Goal: Ask a question: Seek information or help from site administrators or community

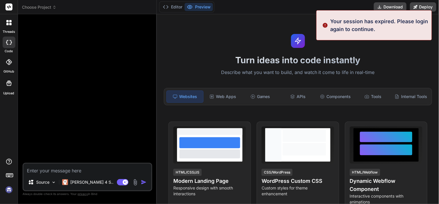
type textarea "x"
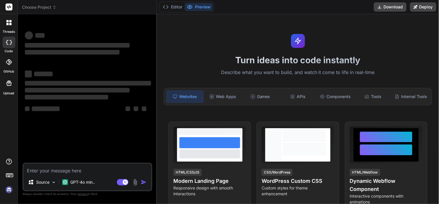
click at [65, 172] on textarea at bounding box center [87, 168] width 128 height 10
type textarea "x"
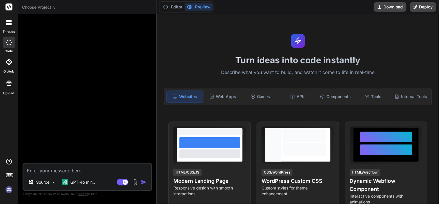
type textarea "I"
type textarea "x"
type textarea "I"
type textarea "x"
type textarea "I"
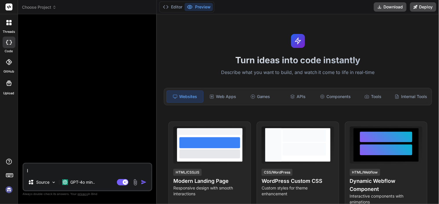
type textarea "x"
type textarea "I"
type textarea "x"
type textarea "I w"
type textarea "x"
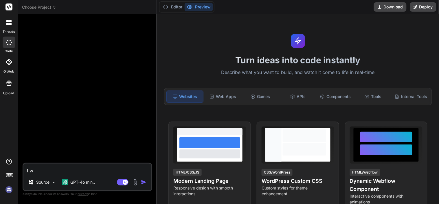
type textarea "I wa"
type textarea "x"
type textarea "I wan"
type textarea "x"
type textarea "I want"
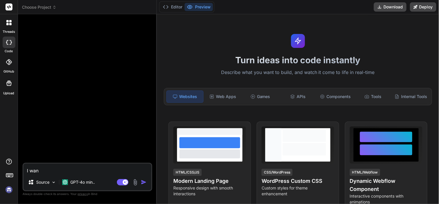
type textarea "x"
type textarea "I want"
type textarea "x"
type textarea "I want t"
type textarea "x"
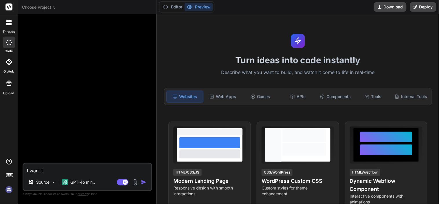
type textarea "I want to"
type textarea "x"
type textarea "I want to"
type textarea "x"
type textarea "I want to m"
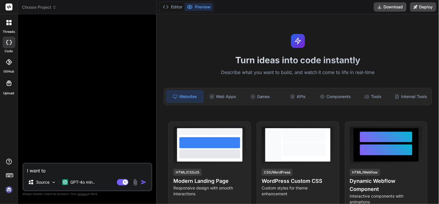
type textarea "x"
type textarea "I want to ma"
type textarea "x"
type textarea "I want to mak"
type textarea "x"
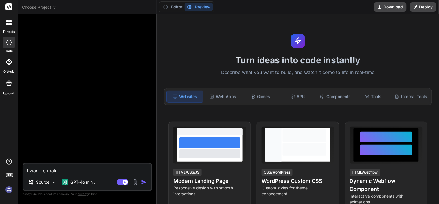
type textarea "I want to make"
type textarea "x"
type textarea "I want to make"
type textarea "x"
type textarea "I want to make s"
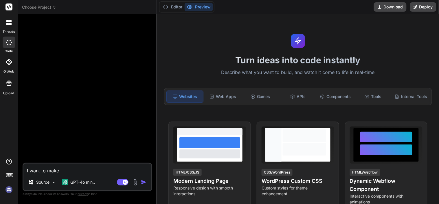
type textarea "x"
type textarea "I want to make si"
type textarea "x"
type textarea "I want to make sim"
type textarea "x"
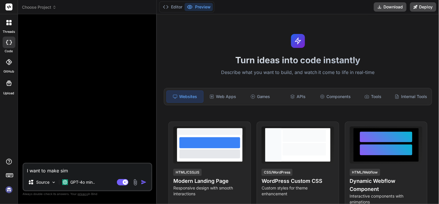
type textarea "I want to make sim"
type textarea "x"
type textarea "I want to make sim"
type textarea "x"
type textarea "I want to make simp"
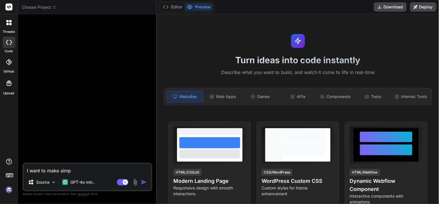
type textarea "x"
type textarea "I want to make simpl"
type textarea "x"
type textarea "I want to make simple"
type textarea "x"
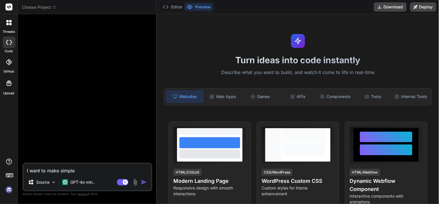
type textarea "I want to make simple"
type textarea "x"
type textarea "I want to make simple p"
type textarea "x"
type textarea "I want to make simple pa"
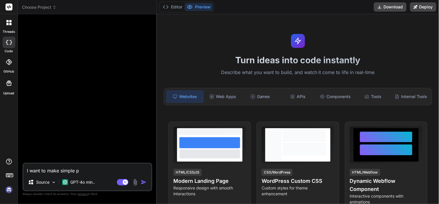
type textarea "x"
type textarea "I want to make simple pag"
type textarea "x"
type textarea "I want to make simple page"
type textarea "x"
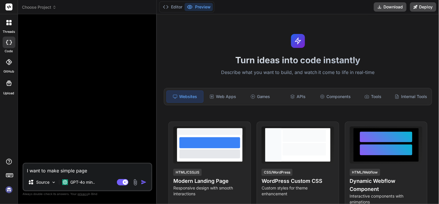
type textarea "I want to make simple page"
type textarea "x"
type textarea "I want to make simple page i"
type textarea "x"
type textarea "I want to make simple page in"
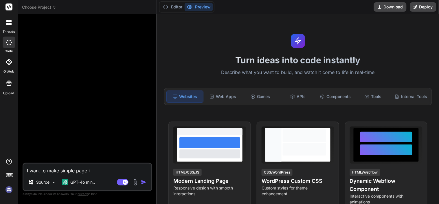
type textarea "x"
type textarea "I want to make simple page in"
type textarea "x"
type textarea "I want to make simple page in r"
type textarea "x"
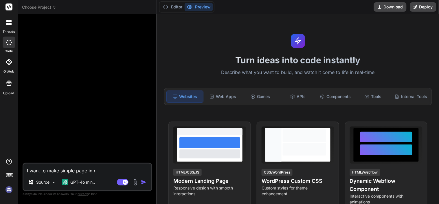
type textarea "I want to make simple page in re"
type textarea "x"
type textarea "I want to make simple page in rea"
type textarea "x"
type textarea "I want to make simple page in reac"
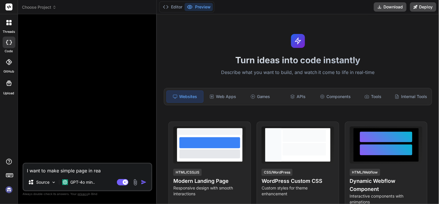
type textarea "x"
type textarea "I want to make simple page in react"
type textarea "x"
type textarea "I want to make simple page in react"
type textarea "x"
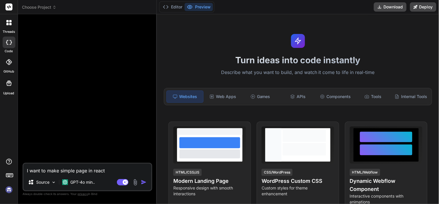
type textarea "I want to make simple page in react i"
type textarea "x"
type textarea "I want to make simple page in react in"
type textarea "x"
type textarea "I want to make simple page in react in"
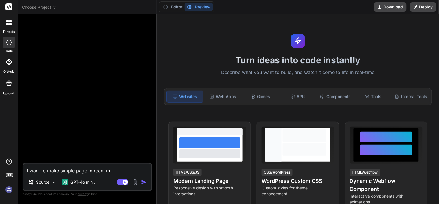
type textarea "x"
type textarea "I want to make simple page in react in"
type textarea "x"
type textarea "I want to make simple page in react i"
type textarea "x"
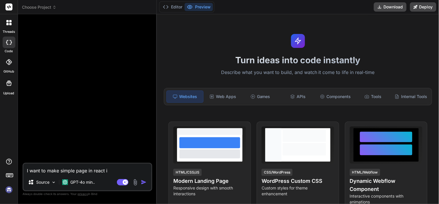
type textarea "I want to make simple page in react"
type textarea "x"
type textarea "I want to make simple page in react w"
type textarea "x"
type textarea "I want to make simple page in react wh"
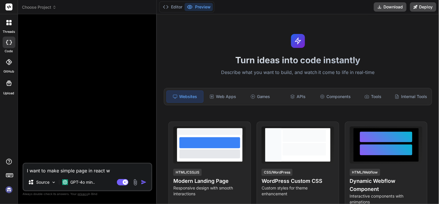
type textarea "x"
type textarea "I want to make simple page in react whe"
type textarea "x"
type textarea "I want to make simple page in react wher"
type textarea "x"
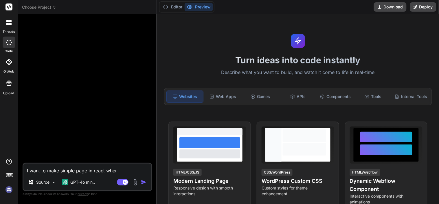
type textarea "I want to make simple page in react where"
type textarea "x"
type textarea "I want to make simple page in react where"
type textarea "x"
type textarea "I want to make simple page in react where I"
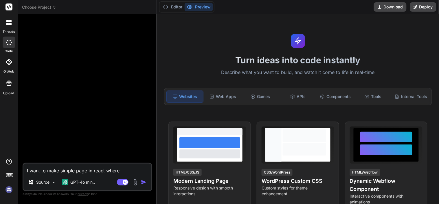
type textarea "x"
type textarea "I want to make simple page in react where I"
type textarea "x"
type textarea "I want to make simple page in react where I c"
type textarea "x"
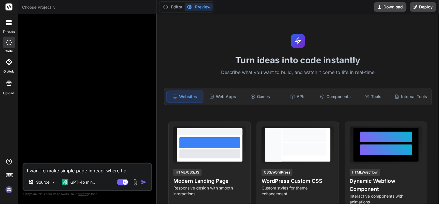
type textarea "I want to make simple page in react where I ca"
type textarea "x"
type textarea "I want to make simple page in react where I can"
type textarea "x"
type textarea "I want to make simple page in react where I can"
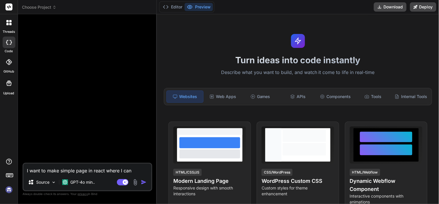
type textarea "x"
type textarea "I want to make simple page in react where I can s"
type textarea "x"
type textarea "I want to make simple page in react where I can se"
type textarea "x"
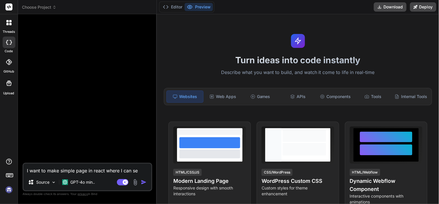
type textarea "I want to make simple page in react where I can see"
type textarea "x"
type textarea "I want to make simple page in react where I can see"
type textarea "x"
type textarea "I want to make simple page in react where I can see p"
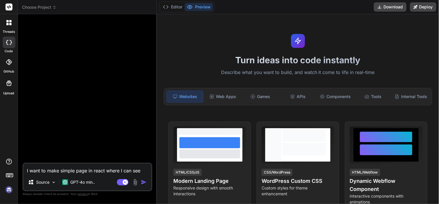
type textarea "x"
type textarea "I want to make simple page in react where I can see pd"
type textarea "x"
type textarea "I want to make simple page in react where I can see pdf"
type textarea "x"
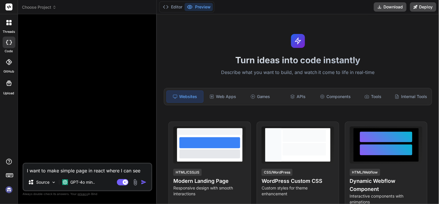
type textarea "I want to make simple page in react where I can see pdf"
type textarea "x"
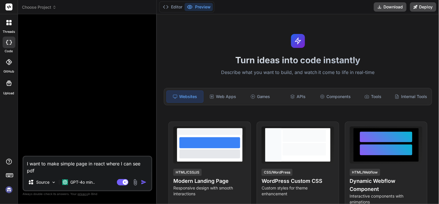
type textarea "I want to make simple page in react where I can see pdf a"
type textarea "x"
type textarea "I want to make simple page in react where I can see pdf"
type textarea "x"
type textarea "I want to make simple page in react where I can see pdf a"
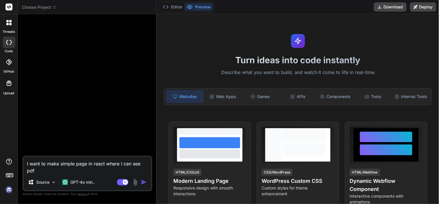
type textarea "x"
type textarea "I want to make simple page in react where I can see pdf an"
type textarea "x"
type textarea "I want to make simple page in react where I can see pdf and"
type textarea "x"
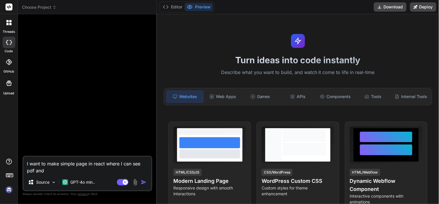
type textarea "I want to make simple page in react where I can see pdf and"
type textarea "x"
type textarea "I want to make simple page in react where I can see pdf and t"
type textarea "x"
type textarea "I want to make simple page in react where I can see pdf and th"
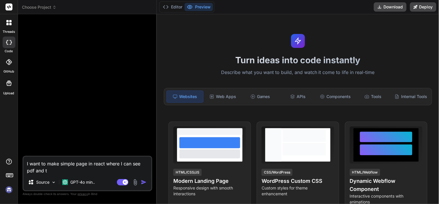
type textarea "x"
type textarea "I want to make simple page in react where I can see pdf and the"
type textarea "x"
type textarea "I want to make simple page in react where I can see pdf and ther"
type textarea "x"
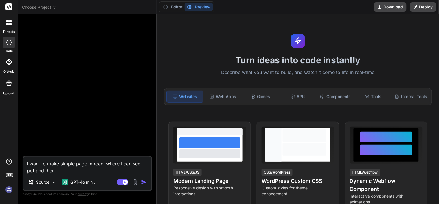
type textarea "I want to make simple page in react where I can see pdf and there"
type textarea "x"
type textarea "I want to make simple page in react where I can see pdf and there"
type textarea "x"
type textarea "I want to make simple page in react where I can see pdf and there"
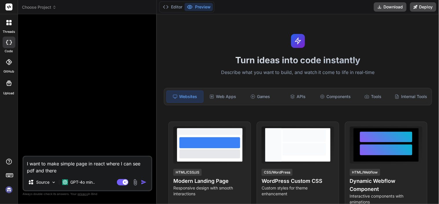
type textarea "x"
type textarea "I want to make simple page in react where I can see pdf and there'"
type textarea "x"
type textarea "I want to make simple page in react where I can see pdf and there's"
type textarea "x"
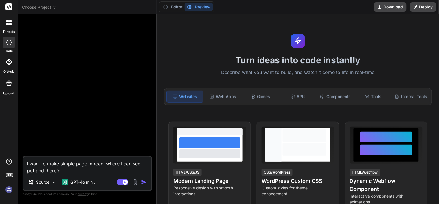
type textarea "I want to make simple page in react where I can see pdf and there's"
type textarea "x"
type textarea "I want to make simple page in react where I can see pdf and there's t"
type textarea "x"
type textarea "I want to make simple page in react where I can see pdf and there's"
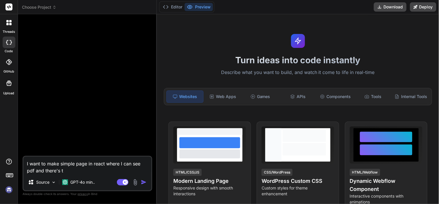
type textarea "x"
type textarea "I want to make simple page in react where I can see pdf and there's 2"
type textarea "x"
type textarea "I want to make simple page in react where I can see pdf and there's 2"
type textarea "x"
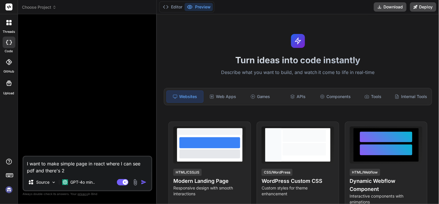
type textarea "I want to make simple page in react where I can see pdf and there's 2 b"
type textarea "x"
type textarea "I want to make simple page in react where I can see pdf and there's 2 bu"
type textarea "x"
type textarea "I want to make simple page in react where I can see pdf and there's 2 but"
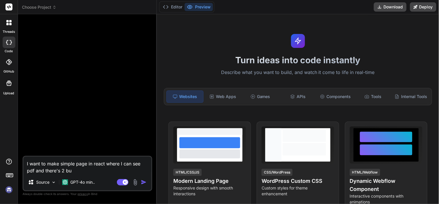
type textarea "x"
type textarea "I want to make simple page in react where I can see pdf and there's 2 butt"
type textarea "x"
type textarea "I want to make simple page in react where I can see pdf and there's 2 butto"
type textarea "x"
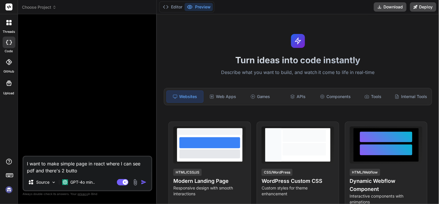
type textarea "I want to make simple page in react where I can see pdf and there's 2 button"
type textarea "x"
type textarea "I want to make simple page in react where I can see pdf and there's 2 button"
type textarea "x"
type textarea "I want to make simple page in react where I can see pdf and there's 2 button a"
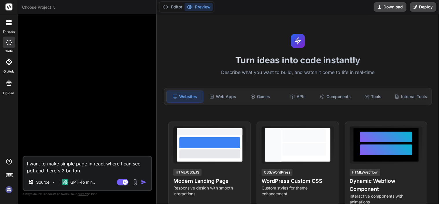
type textarea "x"
type textarea "I want to make simple page in react where I can see pdf and there's 2 button ap"
type textarea "x"
type textarea "I want to make simple page in react where I can see pdf and there's 2 button app"
type textarea "x"
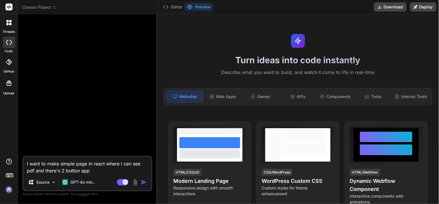
type textarea "I want to make simple page in react where I can see pdf and there's 2 button ap…"
type textarea "x"
type textarea "I want to make simple page in react where I can see pdf and there's 2 button ap…"
type textarea "x"
type textarea "I want to make simple page in react where I can see pdf and there's 2 button ap…"
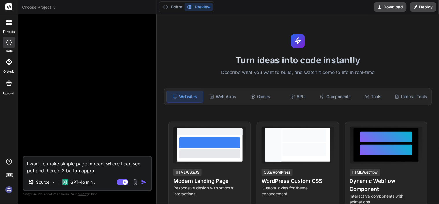
type textarea "x"
type textarea "I want to make simple page in react where I can see pdf and there's 2 button ap…"
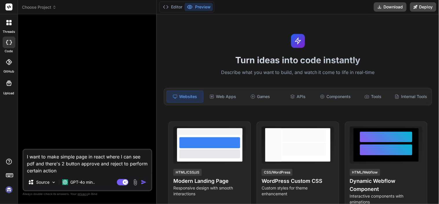
click at [143, 184] on img "button" at bounding box center [144, 182] width 6 height 6
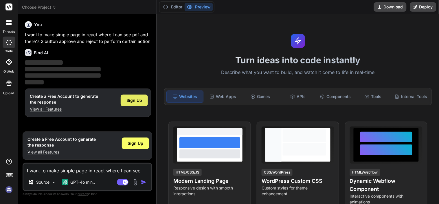
click at [129, 98] on span "Sign Up" at bounding box center [135, 100] width 16 height 6
click at [137, 98] on span "Sign Up" at bounding box center [135, 100] width 16 height 6
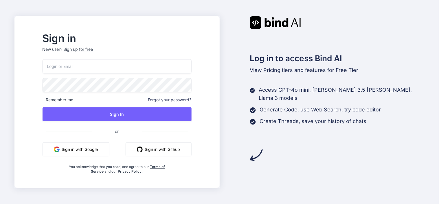
click at [89, 146] on button "Sign in with Google" at bounding box center [76, 149] width 67 height 14
click at [92, 67] on input "email" at bounding box center [117, 66] width 149 height 14
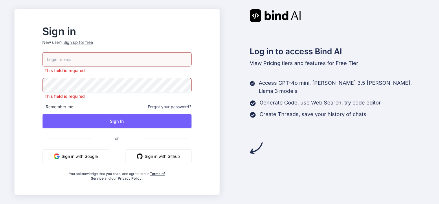
click at [83, 55] on input "email" at bounding box center [117, 59] width 149 height 14
type input "dharmik.nadiyapara@tcs.com"
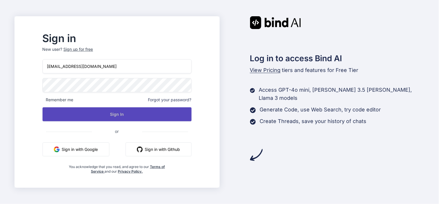
click at [120, 113] on button "Sign In" at bounding box center [117, 114] width 149 height 14
click at [130, 109] on button "Sign In" at bounding box center [117, 114] width 149 height 14
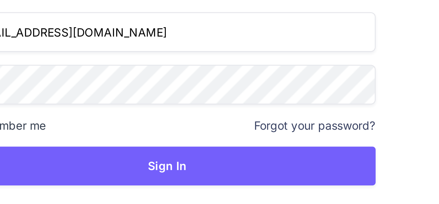
drag, startPoint x: 62, startPoint y: 69, endPoint x: 105, endPoint y: 63, distance: 43.8
click at [105, 63] on input "[EMAIL_ADDRESS][DOMAIN_NAME]" at bounding box center [117, 66] width 149 height 14
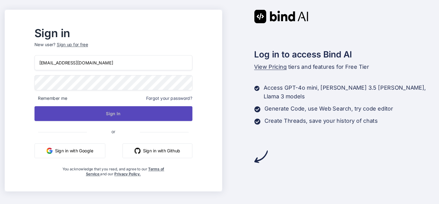
click at [136, 114] on button "Sign In" at bounding box center [117, 114] width 149 height 14
click at [126, 116] on button "Sign In" at bounding box center [117, 114] width 149 height 14
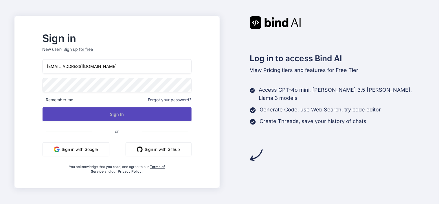
click at [125, 111] on button "Sign In" at bounding box center [117, 114] width 149 height 14
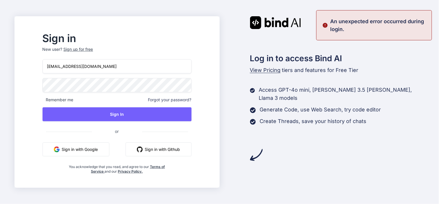
click at [184, 102] on span "Forgot your password?" at bounding box center [169, 100] width 43 height 6
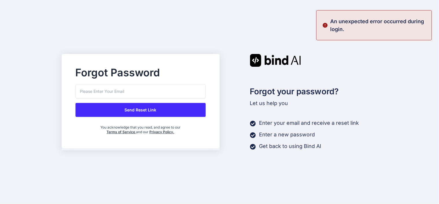
click at [132, 98] on div "Send Reset Link You acknowledge that you read, and agree to our Terms of Servic…" at bounding box center [141, 109] width 130 height 50
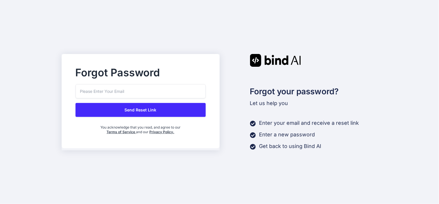
click at [127, 96] on input "email" at bounding box center [141, 91] width 130 height 14
type input "[EMAIL_ADDRESS][DOMAIN_NAME]"
click at [137, 106] on button "Send Reset Link" at bounding box center [141, 110] width 130 height 14
click at [139, 109] on button "Send Reset Link" at bounding box center [141, 110] width 130 height 14
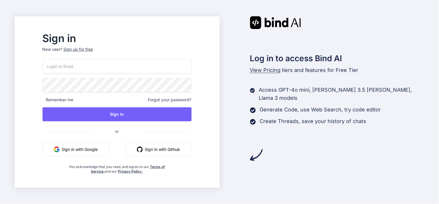
click at [177, 101] on span "Forgot your password?" at bounding box center [169, 100] width 43 height 6
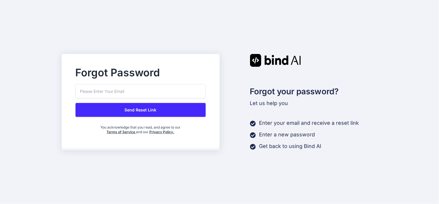
click at [100, 95] on input "email" at bounding box center [141, 91] width 130 height 14
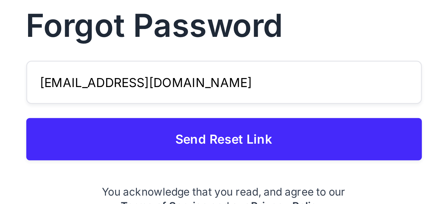
drag, startPoint x: 80, startPoint y: 91, endPoint x: 146, endPoint y: 96, distance: 65.9
click at [146, 96] on input "dharmik.nadiyapara@tcs.com" at bounding box center [141, 91] width 130 height 14
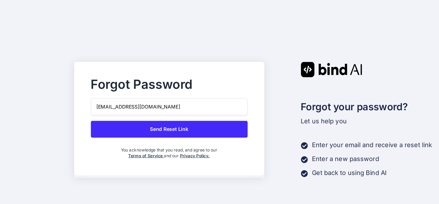
type input "dharmik.nadiyapara@tcs.com"
click at [155, 105] on button "Send Reset Link" at bounding box center [141, 110] width 130 height 14
click at [146, 108] on button "Send Reset Link" at bounding box center [141, 110] width 130 height 14
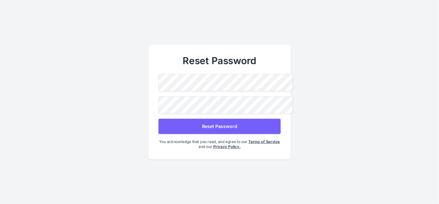
click at [221, 126] on button "Reset Password" at bounding box center [219, 125] width 122 height 15
click at [226, 124] on button "Reset Password" at bounding box center [219, 125] width 122 height 15
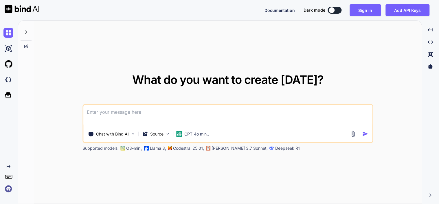
click at [128, 114] on textarea at bounding box center [228, 115] width 289 height 21
click at [363, 12] on button "Sign in" at bounding box center [365, 10] width 31 height 12
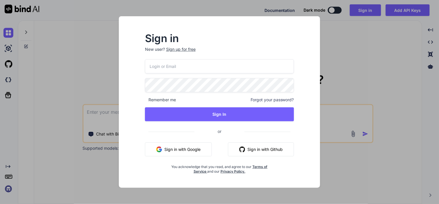
click at [195, 69] on input "email" at bounding box center [219, 66] width 149 height 14
type input "[EMAIL_ADDRESS][DOMAIN_NAME]"
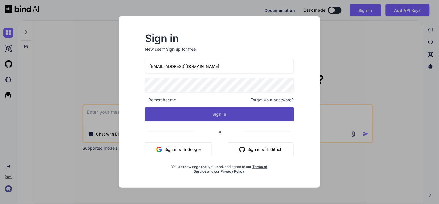
click at [228, 110] on button "Sign In" at bounding box center [219, 114] width 149 height 14
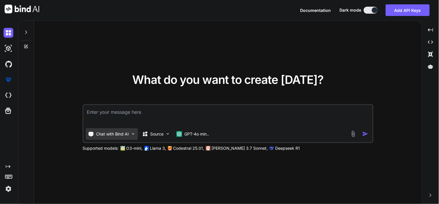
click at [134, 131] on div "Chat with Bind AI" at bounding box center [112, 134] width 52 height 12
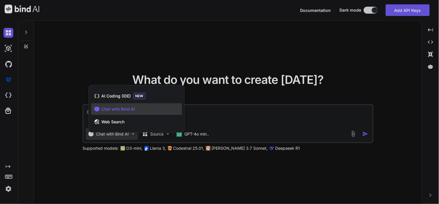
click at [260, 119] on div at bounding box center [219, 102] width 439 height 204
type textarea "x"
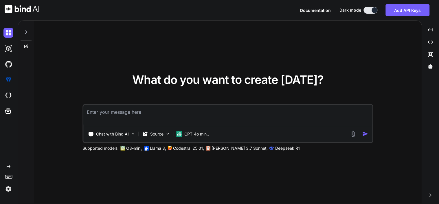
click at [149, 120] on textarea at bounding box center [228, 115] width 289 height 21
type textarea "I"
type textarea "x"
type textarea "I"
type textarea "x"
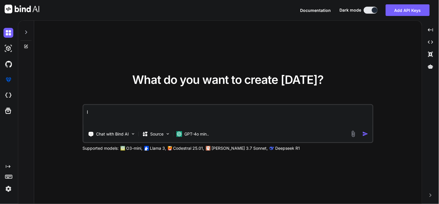
type textarea "I w"
type textarea "x"
type textarea "I wa"
type textarea "x"
type textarea "I wan"
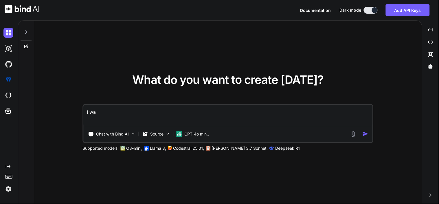
type textarea "x"
type textarea "I want"
type textarea "x"
type textarea "I want"
type textarea "x"
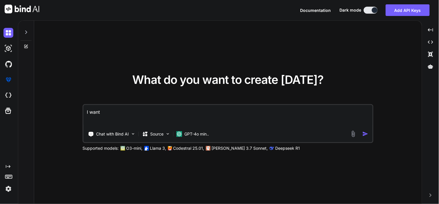
type textarea "I want t"
type textarea "x"
type textarea "I want to"
type textarea "x"
type textarea "I want to"
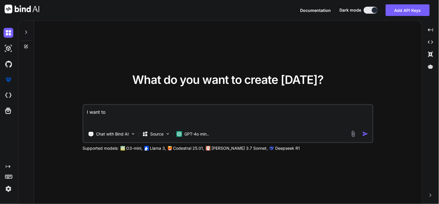
type textarea "x"
type textarea "I want to m"
type textarea "x"
type textarea "I want to ma"
type textarea "x"
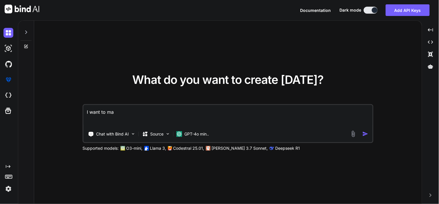
type textarea "I want to mak"
type textarea "x"
type textarea "I want to make"
type textarea "x"
type textarea "I want to make"
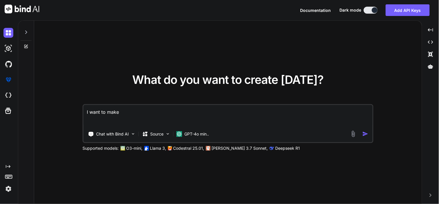
type textarea "x"
type textarea "I want to make s"
type textarea "x"
type textarea "I want to make si"
type textarea "x"
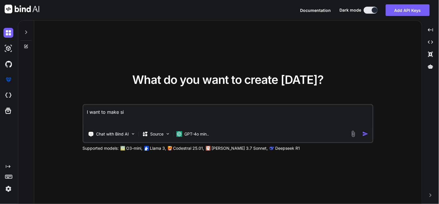
type textarea "I want to make sim"
type textarea "x"
type textarea "I want to make simp"
type textarea "x"
type textarea "I want to make simpl"
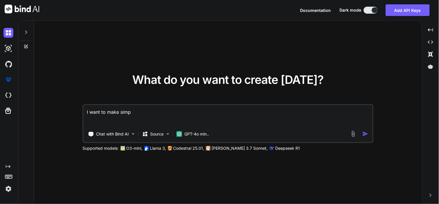
type textarea "x"
type textarea "I want to make simplw"
type textarea "x"
type textarea "I want to make simplw"
type textarea "x"
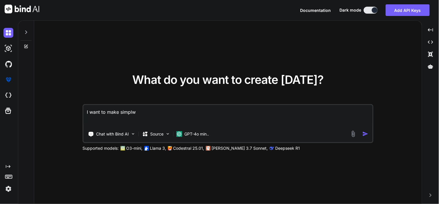
type textarea "I want to make simplw"
type textarea "x"
type textarea "I want to make simpl"
type textarea "x"
type textarea "I want to make simple"
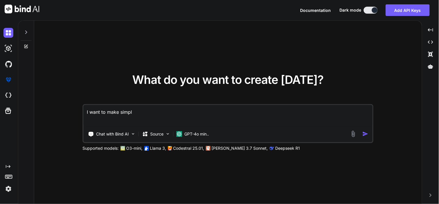
type textarea "x"
type textarea "I want to make simple"
type textarea "x"
type textarea "I want to make simple we"
type textarea "x"
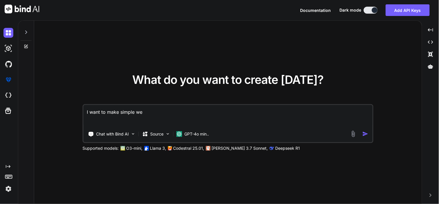
type textarea "I want to make simple web"
type textarea "x"
type textarea "I want to make simple webp"
type textarea "x"
type textarea "I want to make simple webpa"
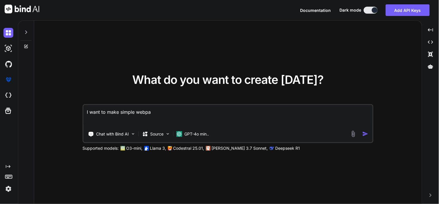
type textarea "x"
type textarea "I want to make simple webpag"
type textarea "x"
type textarea "I want to make simple webpage"
type textarea "x"
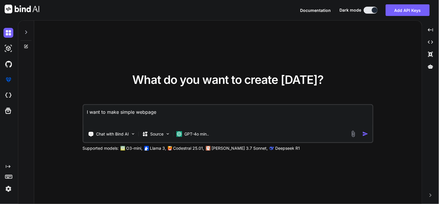
type textarea "I want to make simple webpage"
type textarea "x"
type textarea "I want to make simple webpage w"
type textarea "x"
type textarea "I want to make simple webpage wh"
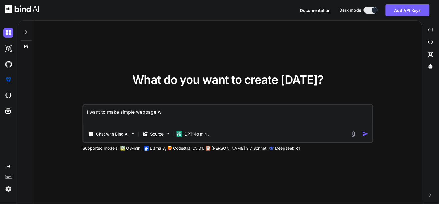
type textarea "x"
type textarea "I want to make simple webpage wha"
type textarea "x"
type textarea "I want to make simple webpage wh"
type textarea "x"
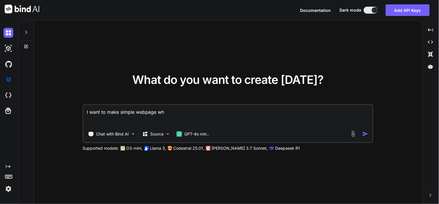
type textarea "I want to make simple webpage whe"
type textarea "x"
type textarea "I want to make simple webpage wher"
type textarea "x"
type textarea "I want to make simple webpage where"
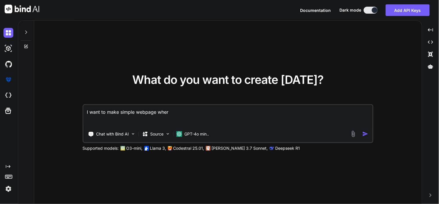
type textarea "x"
type textarea "I want to make simple webpage where"
type textarea "x"
click at [156, 109] on textarea "I want to make simple webpage where" at bounding box center [228, 115] width 289 height 21
type textarea "I want to make simple webpage where"
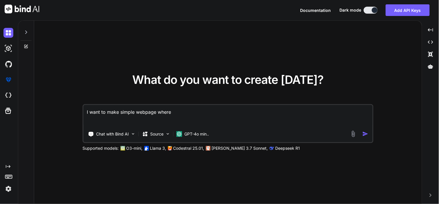
type textarea "x"
type textarea "I want to make simple webpage i where"
type textarea "x"
type textarea "I want to make simple webpage in where"
type textarea "x"
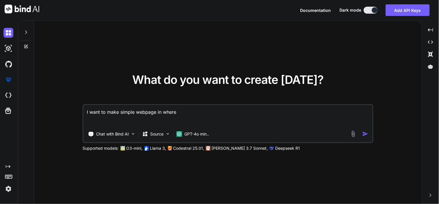
type textarea "I want to make simple webpage in where"
type textarea "x"
type textarea "I want to make simple webpage in r where"
type textarea "x"
type textarea "I want to make simple webpage in re where"
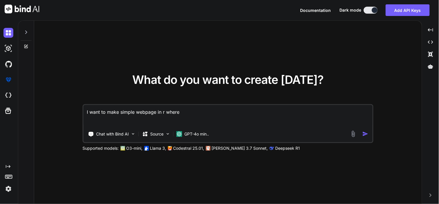
type textarea "x"
type textarea "I want to make simple webpage in rea where"
type textarea "x"
type textarea "I want to make simple webpage in reac where"
type textarea "x"
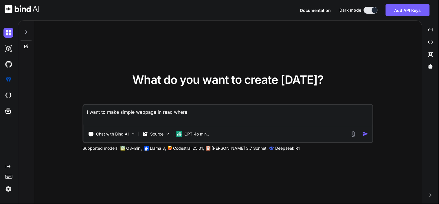
type textarea "I want to make simple webpage in react where"
type textarea "x"
type textarea "I want to make simple webpage in react where"
type textarea "x"
type textarea "I want to make simple webpage in react where i"
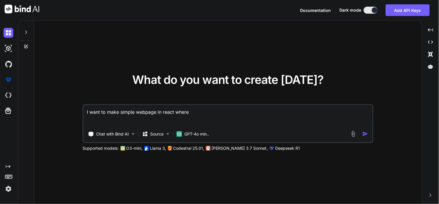
type textarea "x"
type textarea "I want to make simple webpage in react where i"
type textarea "x"
type textarea "I want to make simple webpage in react where i c"
type textarea "x"
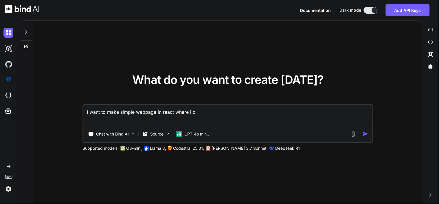
type textarea "I want to make simple webpage in react where i ca"
type textarea "x"
type textarea "I want to make simple webpage in react where i can"
type textarea "x"
type textarea "I want to make simple webpage in react where i can"
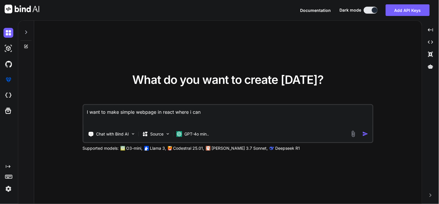
type textarea "x"
type textarea "I want to make simple webpage in react where i can s"
type textarea "x"
type textarea "I want to make simple webpage in react where i can se"
type textarea "x"
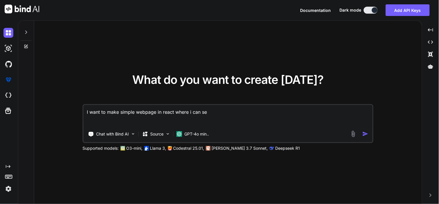
type textarea "I want to make simple webpage in react where i can see"
type textarea "x"
type textarea "I want to make simple webpage in react where i can see"
type textarea "x"
type textarea "I want to make simple webpage in react where i can see p"
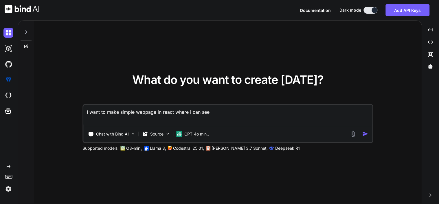
type textarea "x"
type textarea "I want to make simple webpage in react where i can see pd"
type textarea "x"
type textarea "I want to make simple webpage in react where i can see pdf"
type textarea "x"
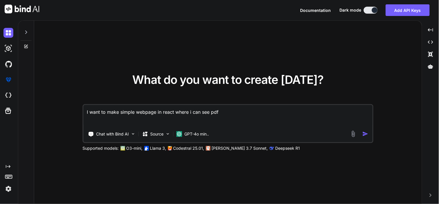
type textarea "I want to make simple webpage in react where i can see pdf"
type textarea "x"
type textarea "I want to make simple webpage in react where i can see pdf a"
type textarea "x"
type textarea "I want to make simple webpage in react where i can see pdf ad"
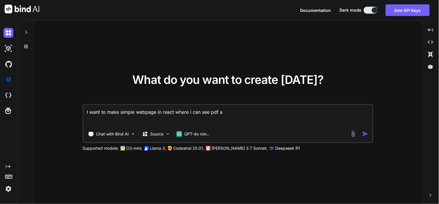
type textarea "x"
type textarea "I want to make simple webpage in react where i can see pdf adn"
type textarea "x"
type textarea "I want to make simple webpage in react where i can see pdf adn"
type textarea "x"
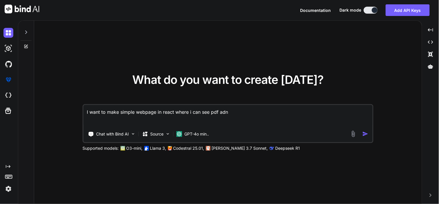
type textarea "I want to make simple webpage in react where i can see pdf adn"
type textarea "x"
type textarea "I want to make simple webpage in react where i can see pdf ad"
type textarea "x"
type textarea "I want to make simple webpage in react where i can see pdf a"
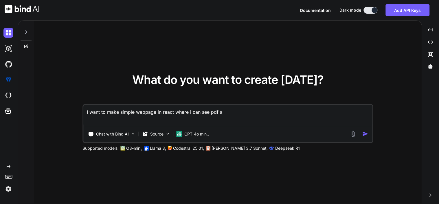
type textarea "x"
type textarea "I want to make simple webpage in react where i can see pdf an"
type textarea "x"
type textarea "I want to make simple webpage in react where i can see pdf and"
type textarea "x"
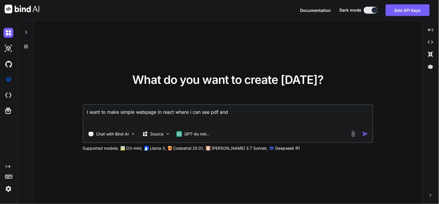
type textarea "I want to make simple webpage in react where i can see pdf an"
type textarea "x"
type textarea "I want to make simple webpage in react where i can see pdf a"
type textarea "x"
type textarea "I want to make simple webpage in react where i can see pdf"
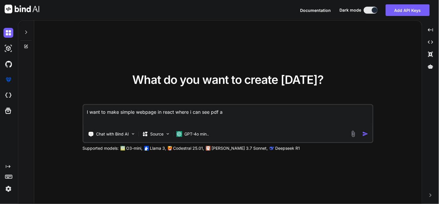
type textarea "x"
type textarea "I want to make simple webpage in react where i can see pdf"
type textarea "x"
type textarea "I want to make simple webpage in react where i can see pd"
type textarea "x"
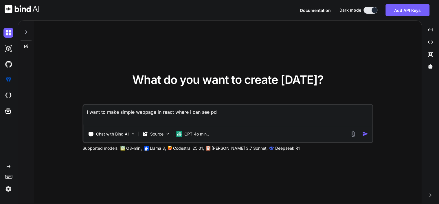
type textarea "I want to make simple webpage in react where i can see p"
type textarea "x"
type textarea "I want to make simple webpage in react where i can see"
type textarea "x"
type textarea "I want to make simple webpage in react where i can see"
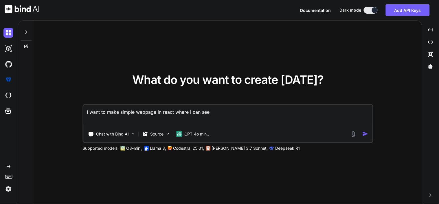
type textarea "x"
type textarea "I want to make simple webpage in react where i can se"
type textarea "x"
type textarea "I want to make simple webpage in react where i can s"
type textarea "x"
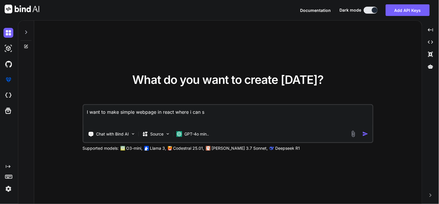
type textarea "I want to make simple webpage in react where i can"
type textarea "x"
type textarea "I want to make simple webpage in react where i can v"
type textarea "x"
type textarea "I want to make simple webpage in react where i can vi"
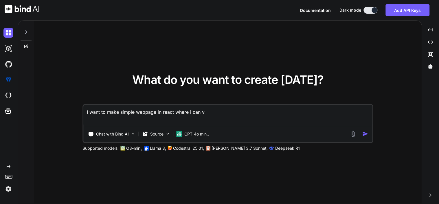
type textarea "x"
type textarea "I want to make simple webpage in react where i can vie"
type textarea "x"
type textarea "I want to make simple webpage in react where i can view"
type textarea "x"
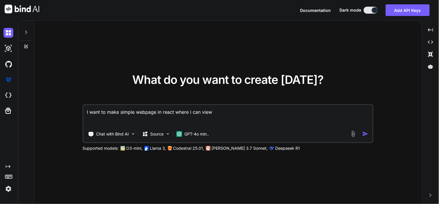
type textarea "I want to make simple webpage in react where i can view"
type textarea "x"
type textarea "I want to make simple webpage in react where i can view p"
type textarea "x"
type textarea "I want to make simple webpage in react where i can view pd"
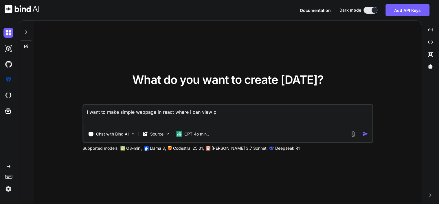
type textarea "x"
type textarea "I want to make simple webpage in react where i can view pdf"
type textarea "x"
type textarea "I want to make simple webpage in react where i can view pdf"
type textarea "x"
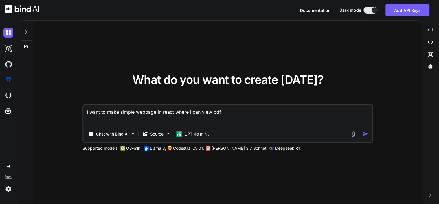
type textarea "I want to make simple webpage in react where i can view pdf a"
type textarea "x"
type textarea "I want to make simple webpage in react where i can view pdf an"
type textarea "x"
type textarea "I want to make simple webpage in react where i can view pdf and"
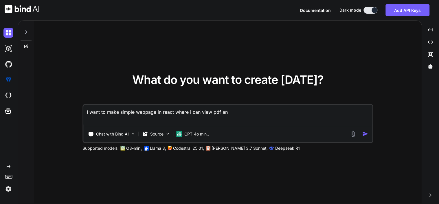
type textarea "x"
type textarea "I want to make simple webpage in react where i can view pdf and"
type textarea "x"
type textarea "I want to make simple webpage in react where i can view pdf and t"
type textarea "x"
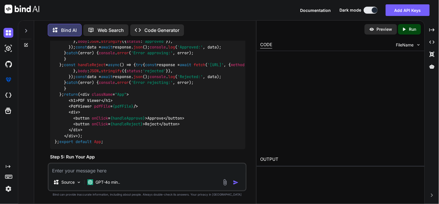
scroll to position [316, 0]
